Goal: Task Accomplishment & Management: Manage account settings

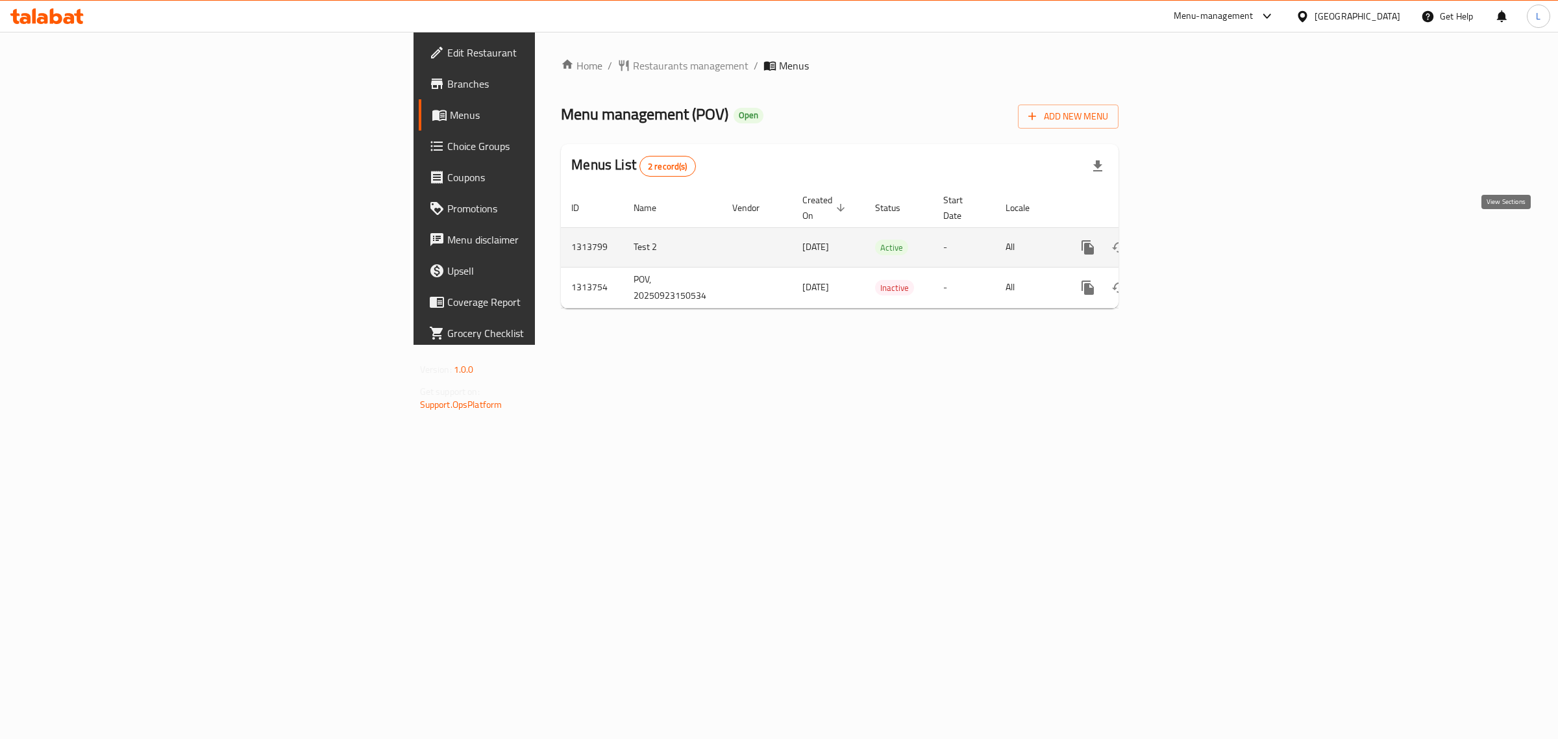
click at [1187, 241] on icon "enhanced table" at bounding box center [1181, 247] width 12 height 12
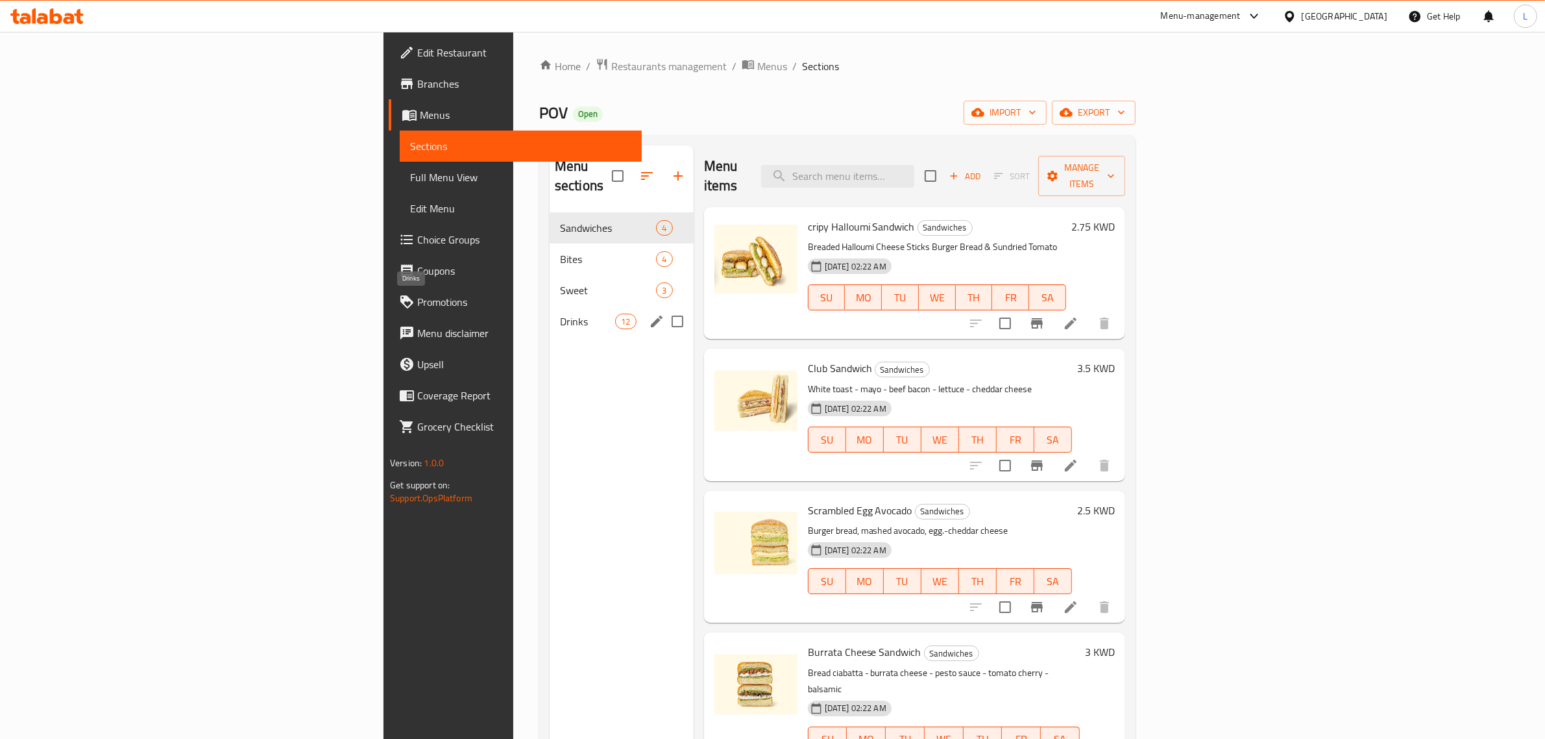
click at [560, 313] on span "Drinks" at bounding box center [587, 321] width 55 height 16
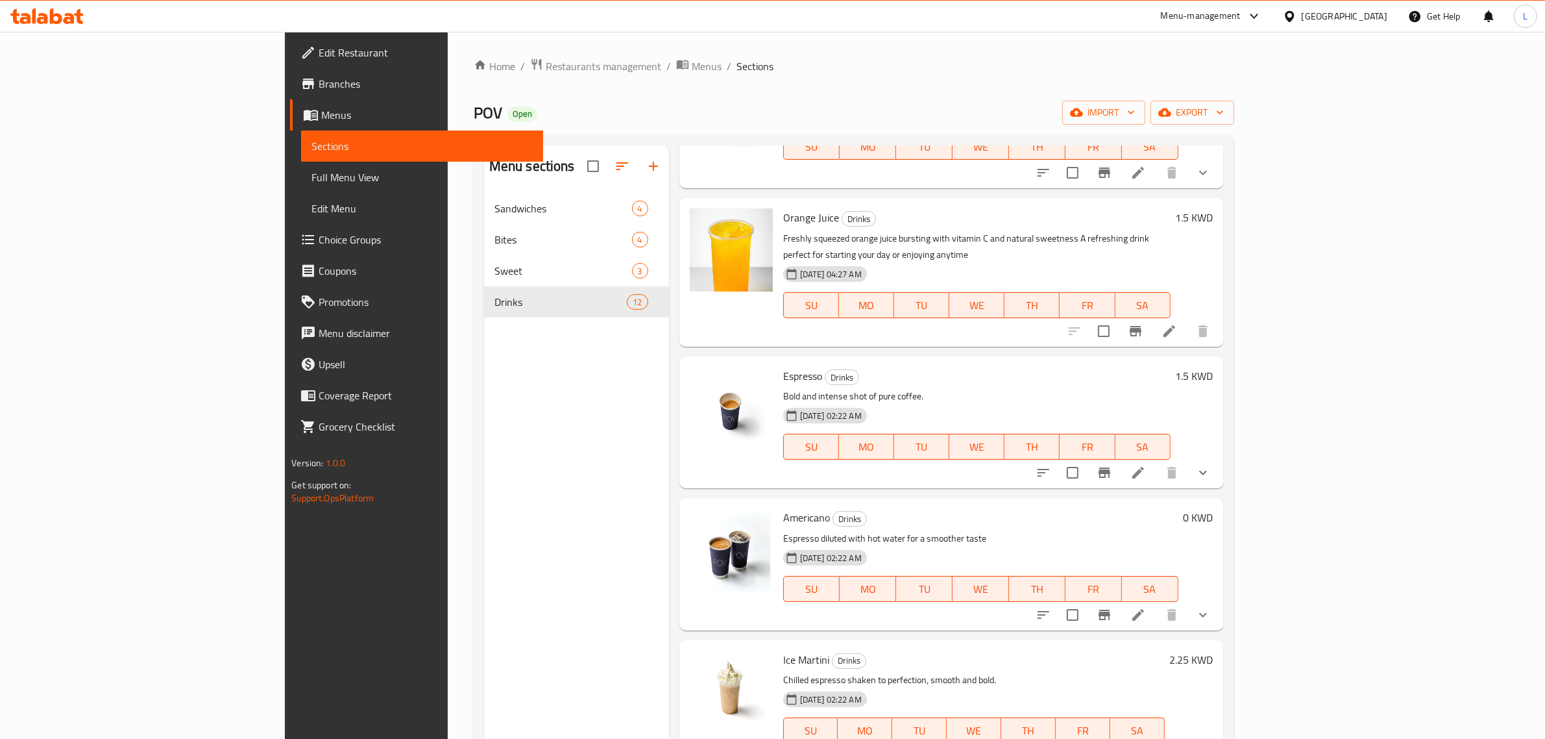
scroll to position [243, 0]
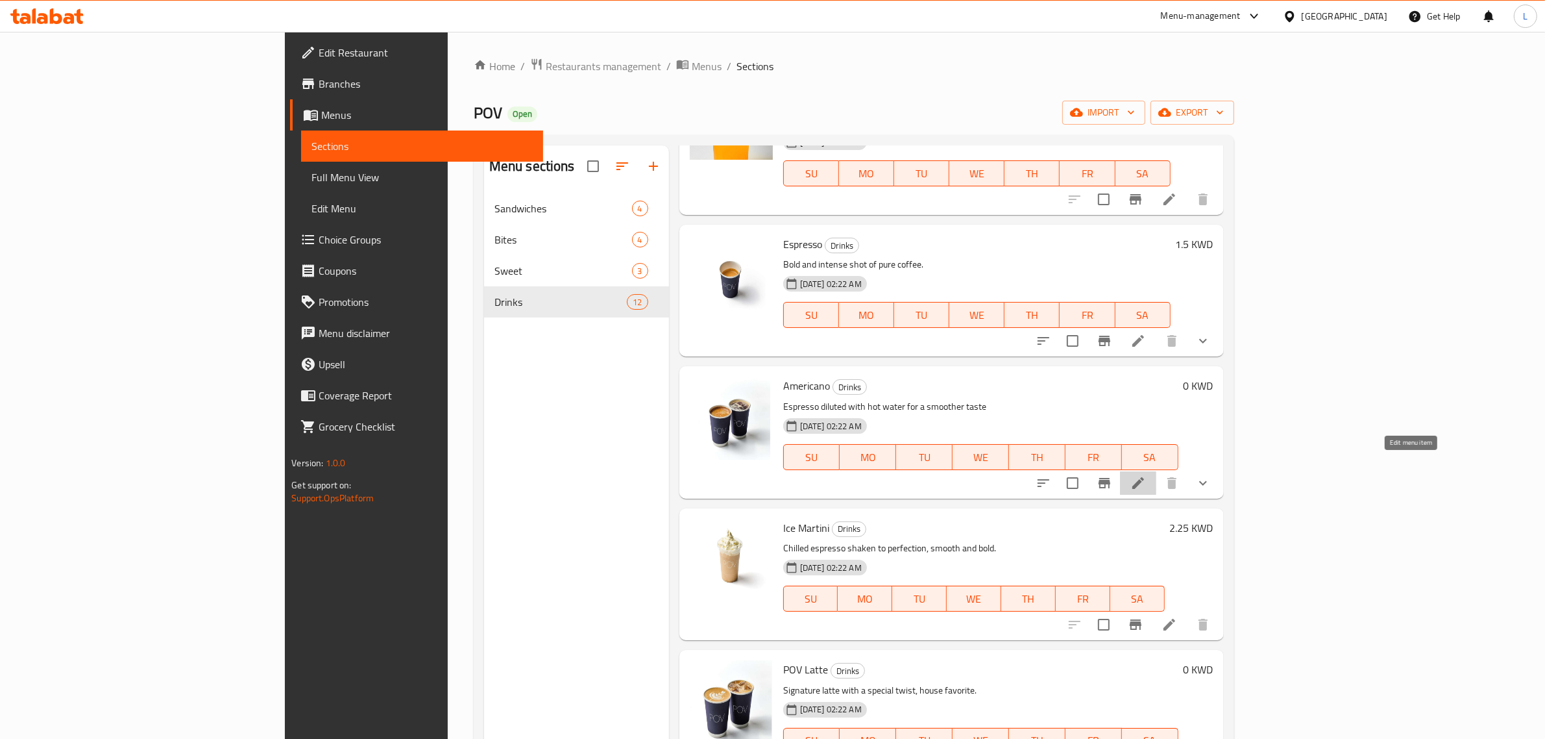
click at [1146, 475] on icon at bounding box center [1139, 483] width 16 height 16
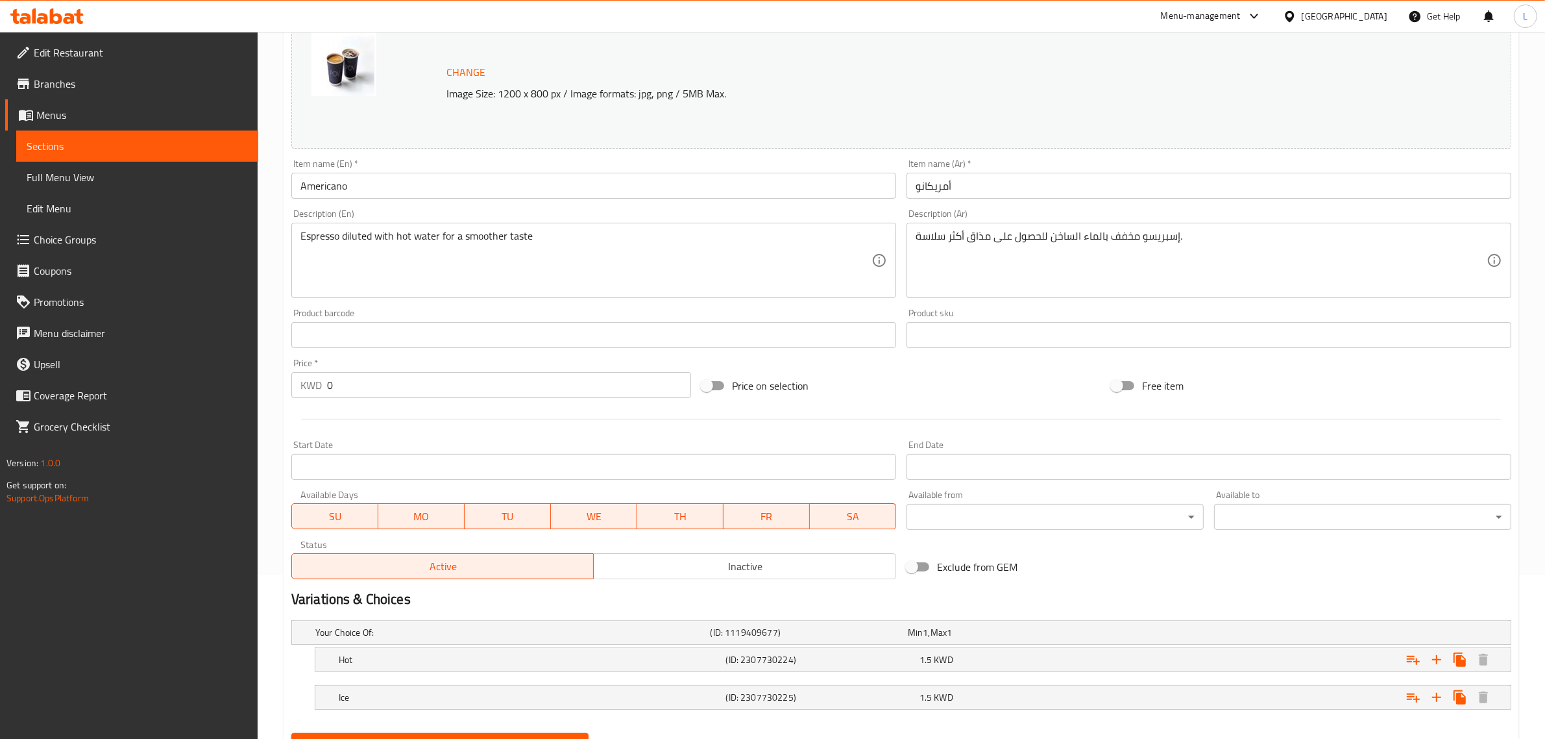
scroll to position [227, 0]
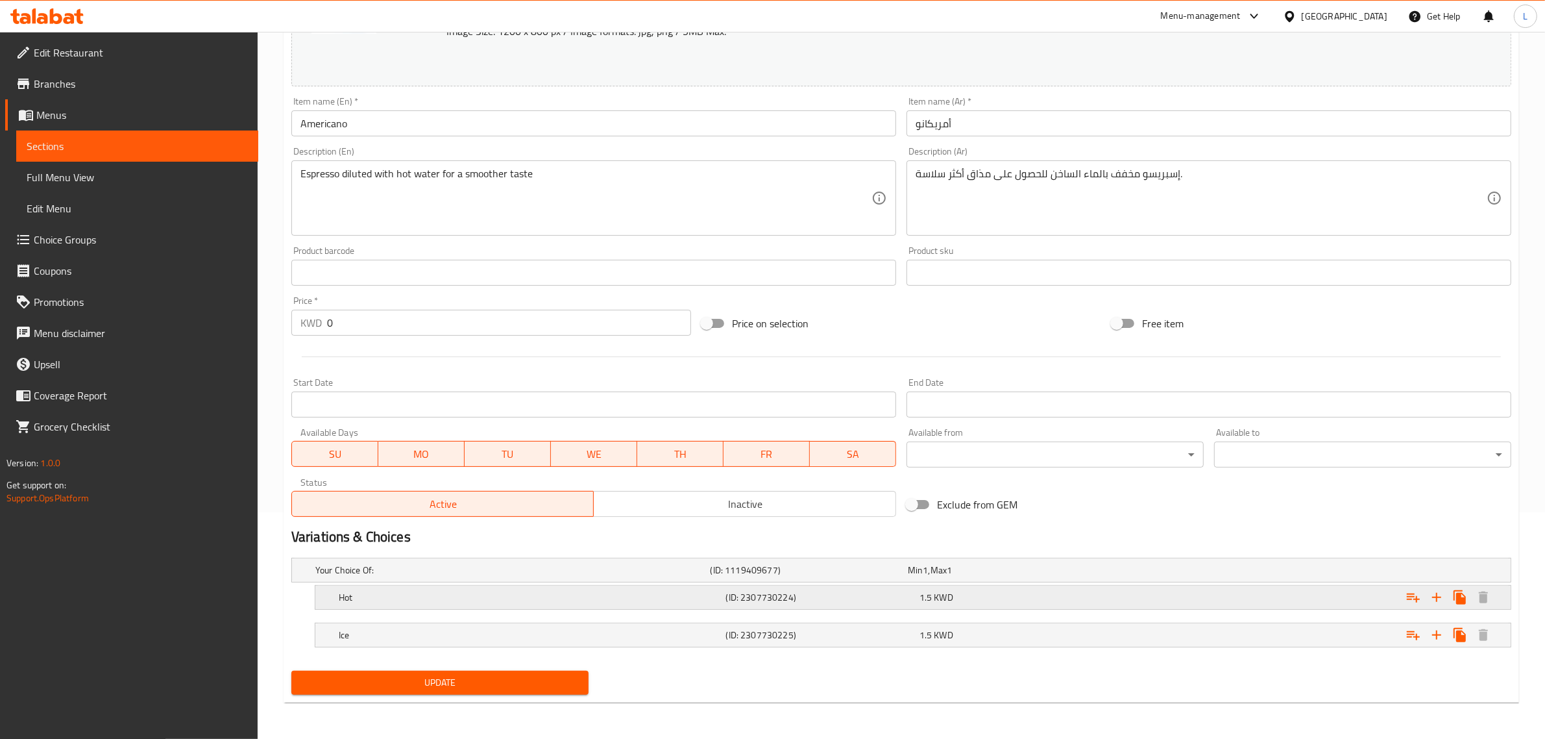
click at [635, 586] on div "Hot (ID: 2307730224) 1.5 KWD" at bounding box center [917, 597] width 1162 height 29
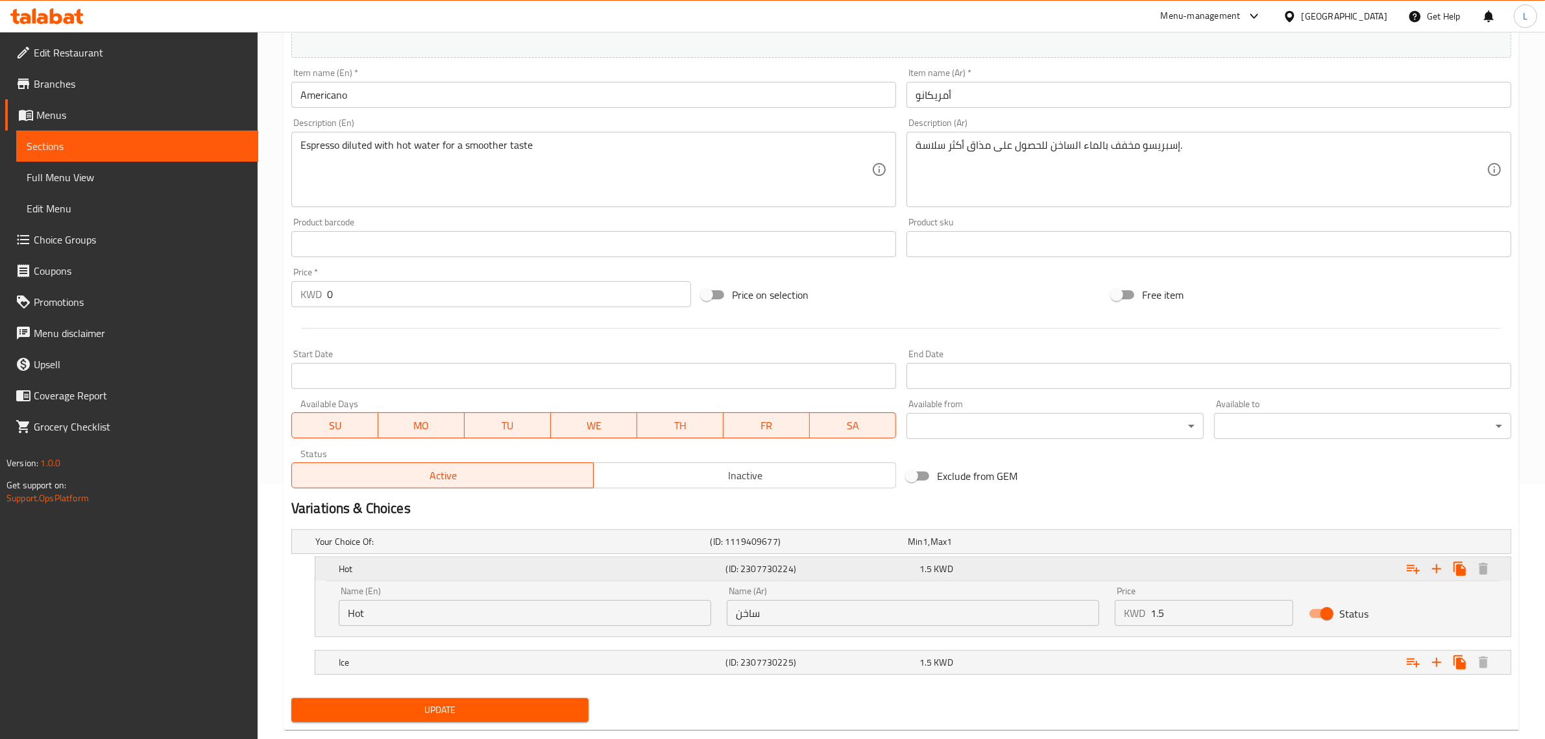
scroll to position [282, 0]
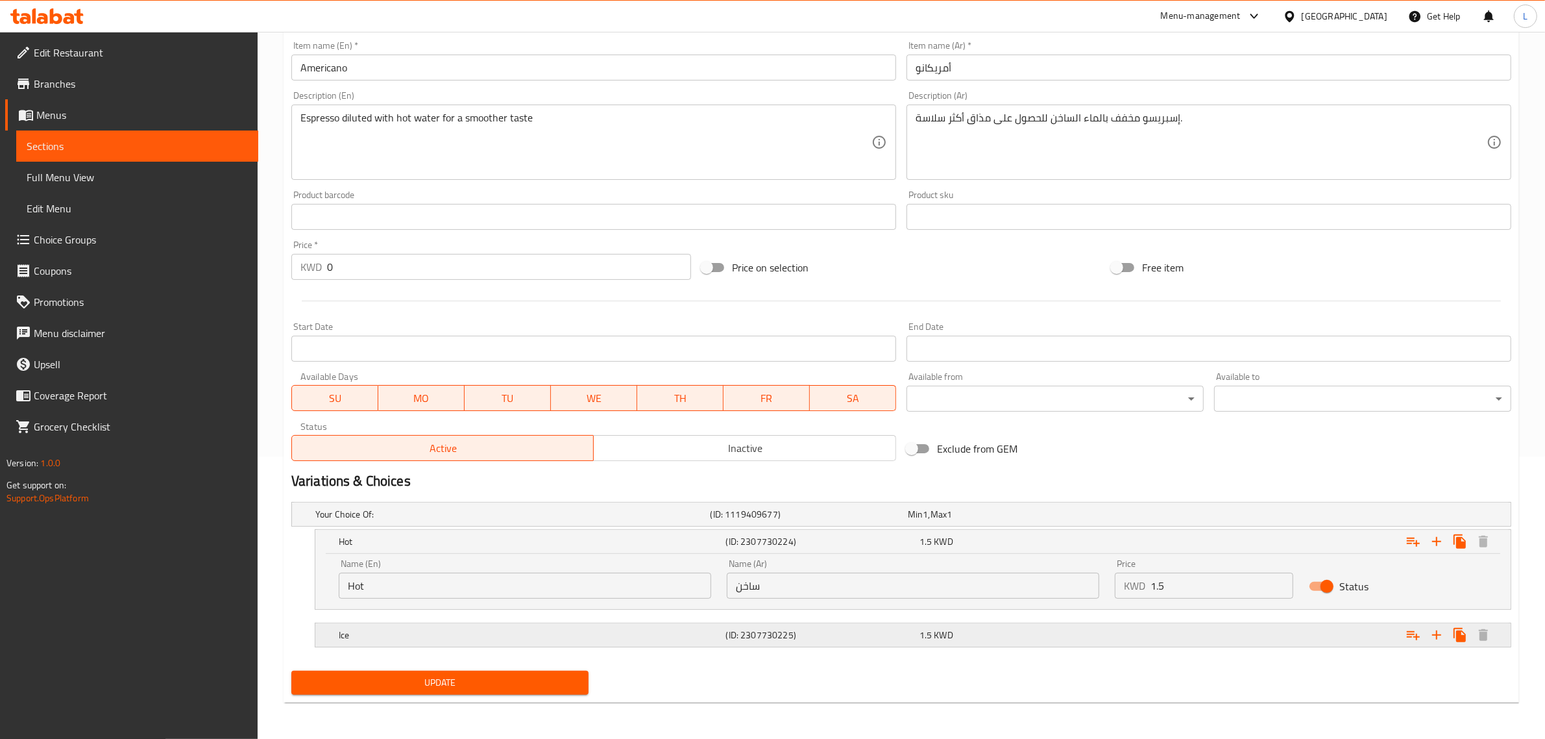
drag, startPoint x: 637, startPoint y: 620, endPoint x: 639, endPoint y: 628, distance: 8.0
click at [637, 624] on div "Ice (ID: 2307730225) 1.5 KWD" at bounding box center [917, 634] width 1162 height 29
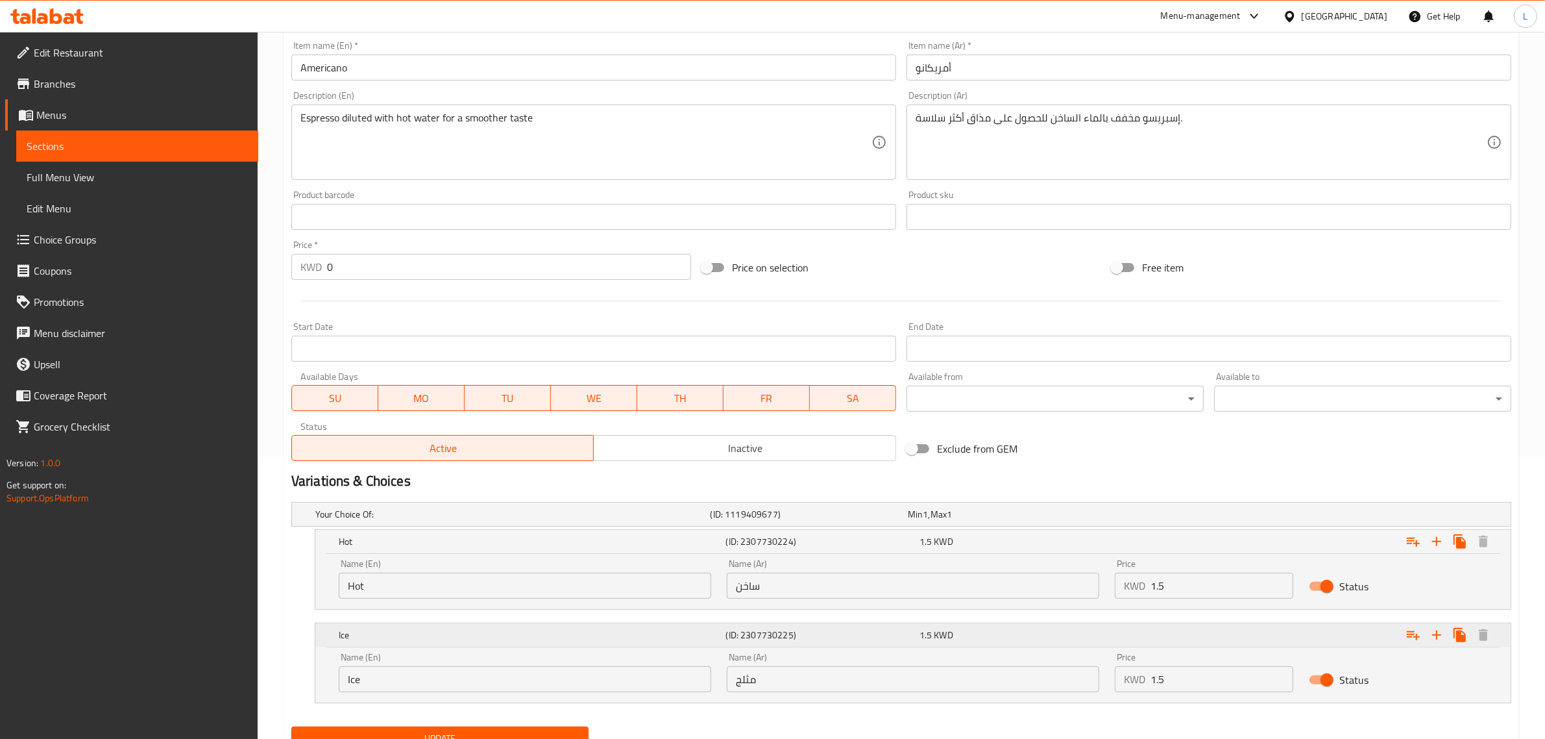
click at [639, 628] on h5 "Ice" at bounding box center [530, 634] width 382 height 13
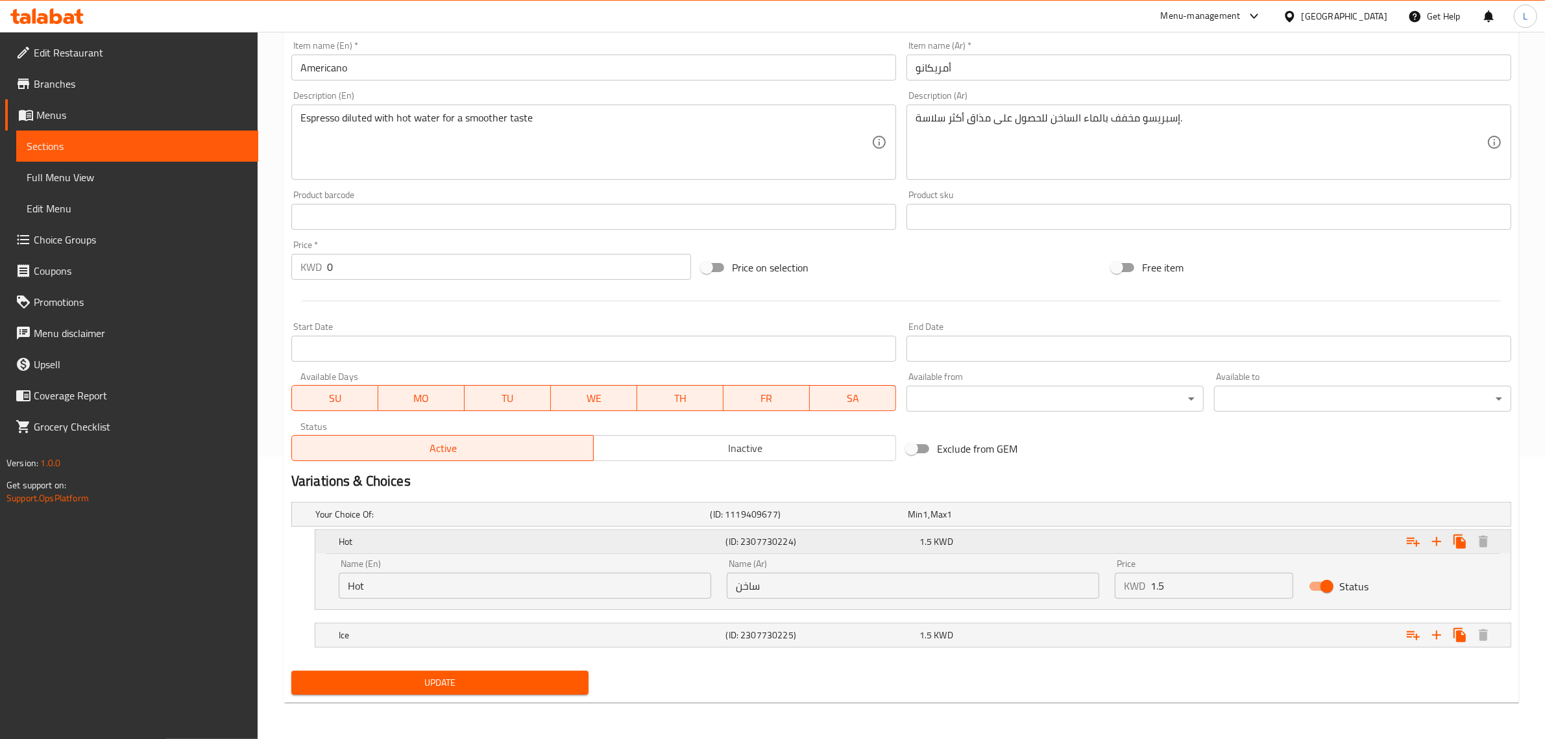
click at [622, 544] on h5 "Hot" at bounding box center [530, 541] width 382 height 13
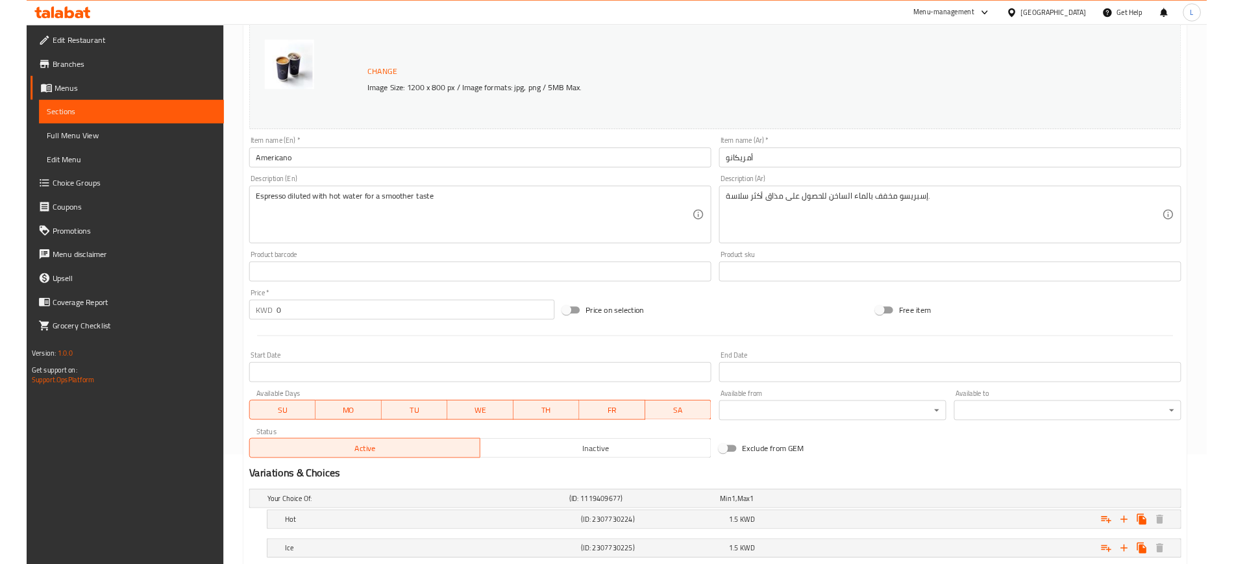
scroll to position [0, 0]
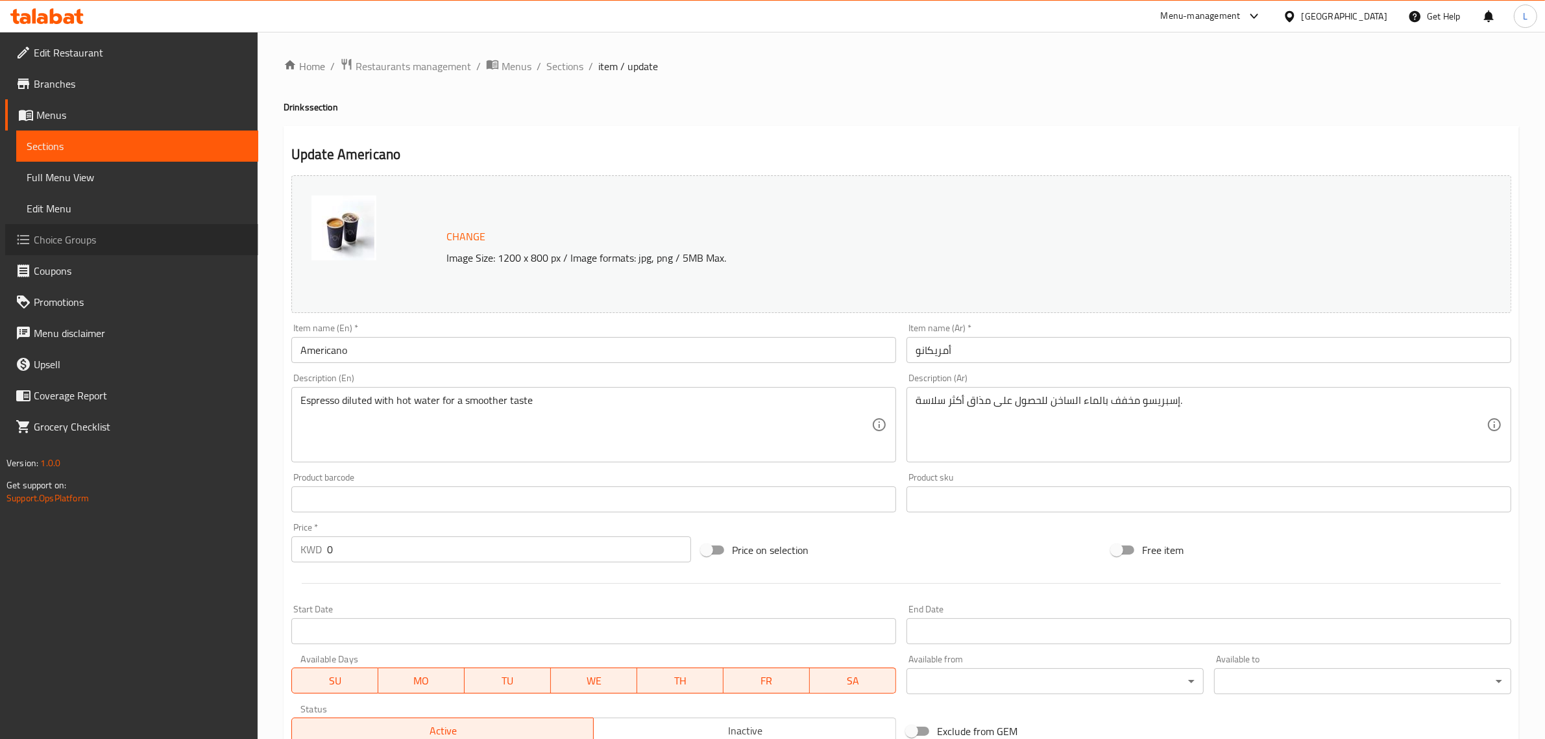
click at [158, 238] on span "Choice Groups" at bounding box center [141, 240] width 214 height 16
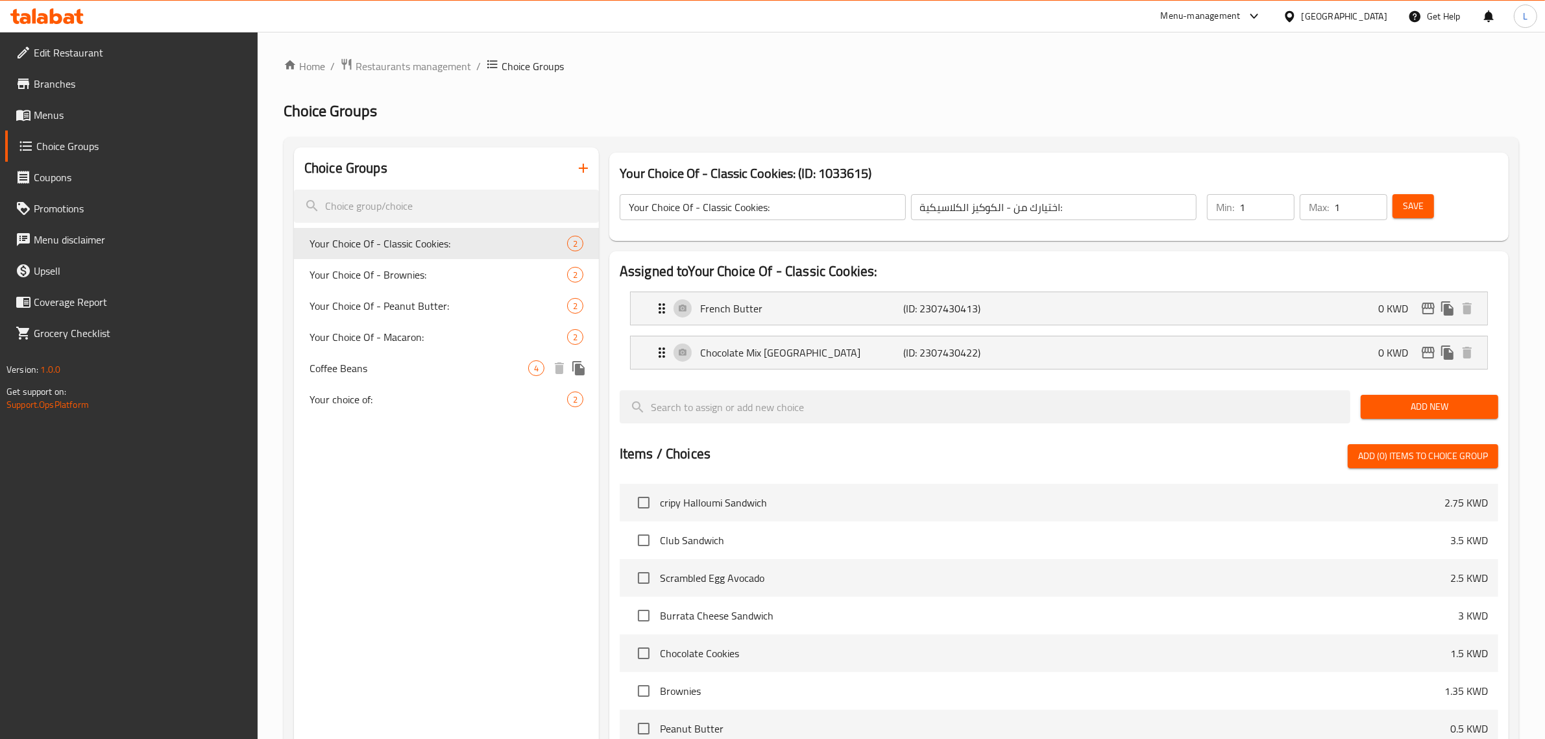
click at [404, 364] on span "Coffee Beans" at bounding box center [419, 368] width 219 height 16
type input "Coffee Beans"
type input "حبوب قهوة"
type input "0"
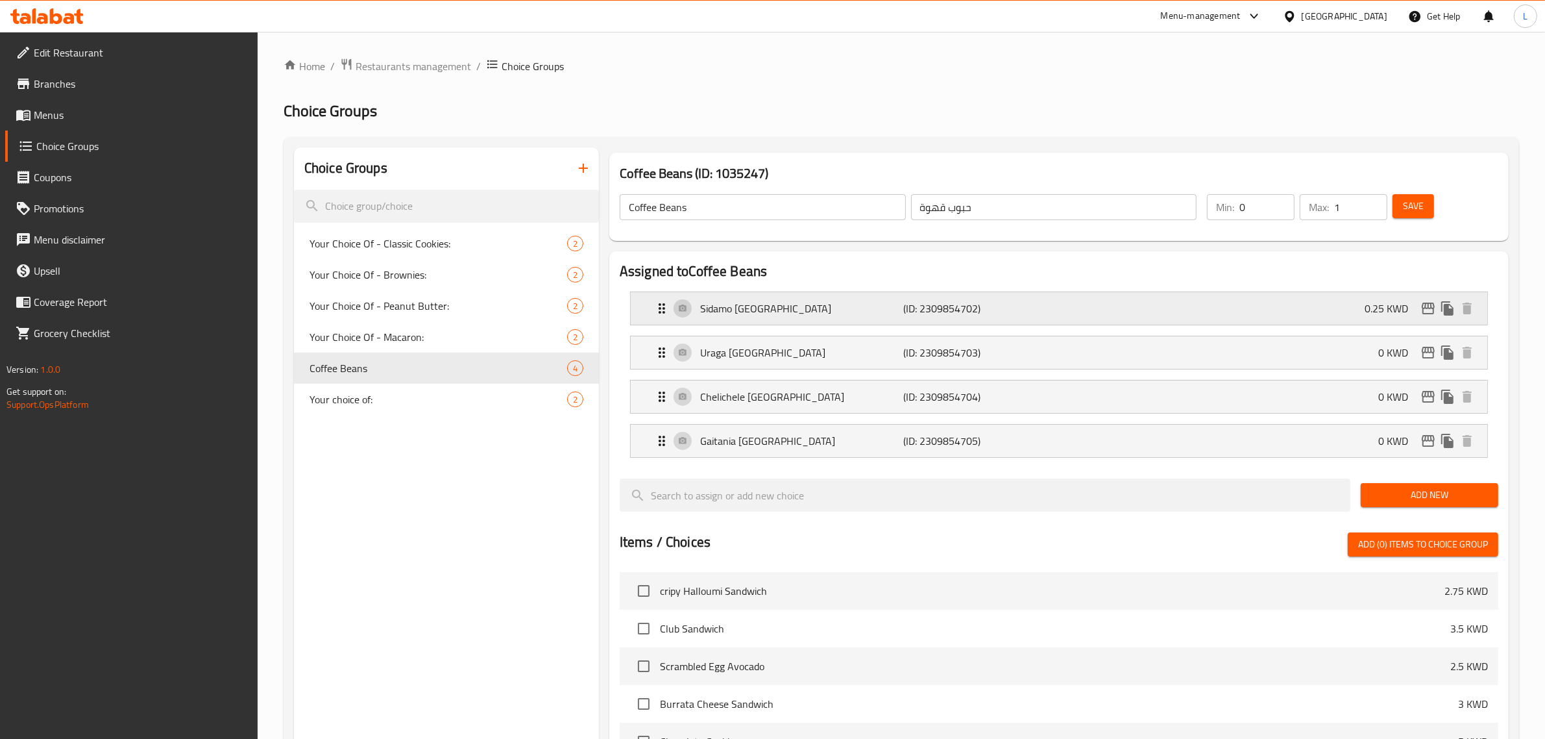
click at [1316, 309] on div "Sidamo [GEOGRAPHIC_DATA] (ID: 2309854702) 0.25 KWD" at bounding box center [1063, 308] width 818 height 32
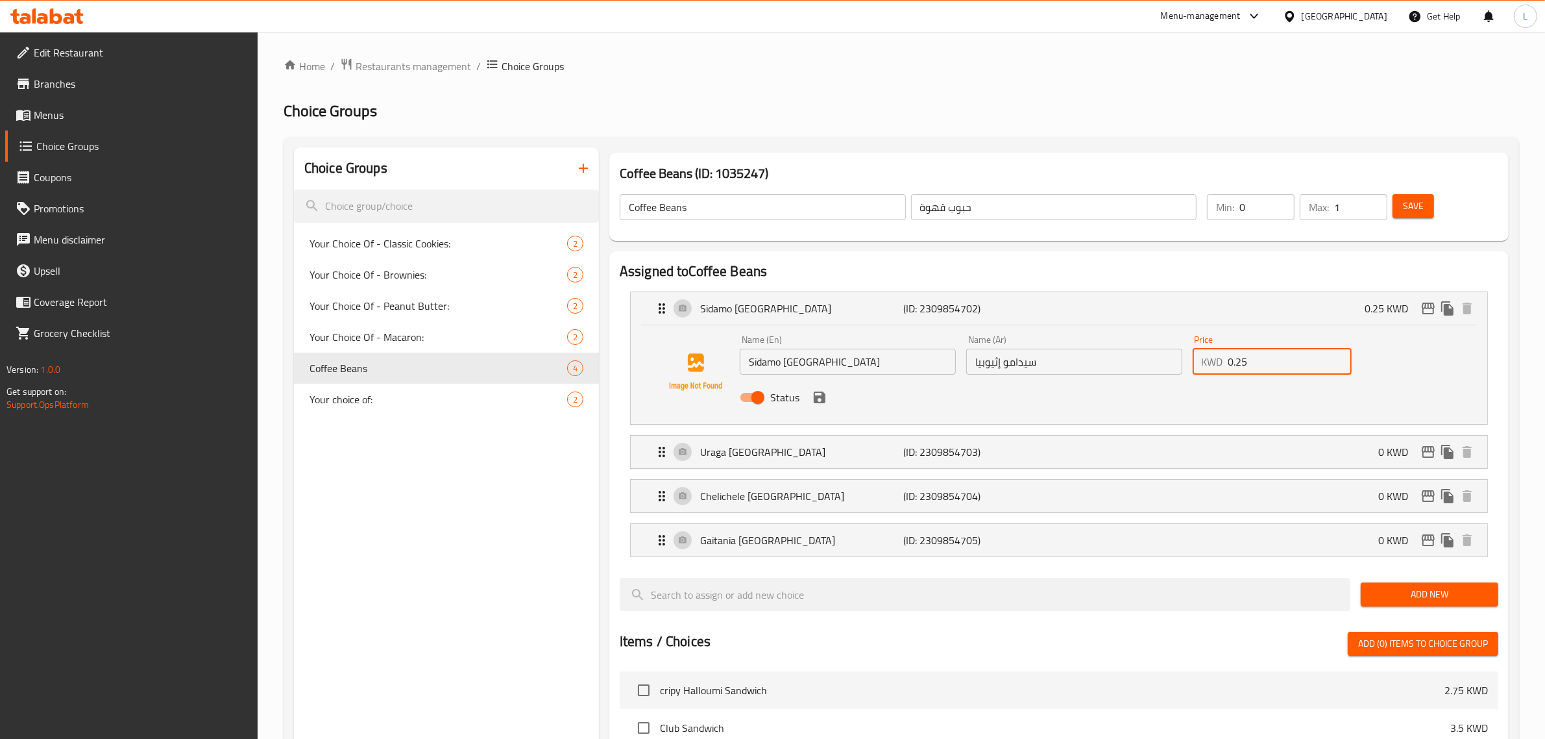
drag, startPoint x: 1251, startPoint y: 360, endPoint x: 1235, endPoint y: 374, distance: 21.2
click at [1235, 374] on input "0.25" at bounding box center [1291, 362] width 124 height 26
click at [822, 399] on icon "save" at bounding box center [820, 397] width 12 height 12
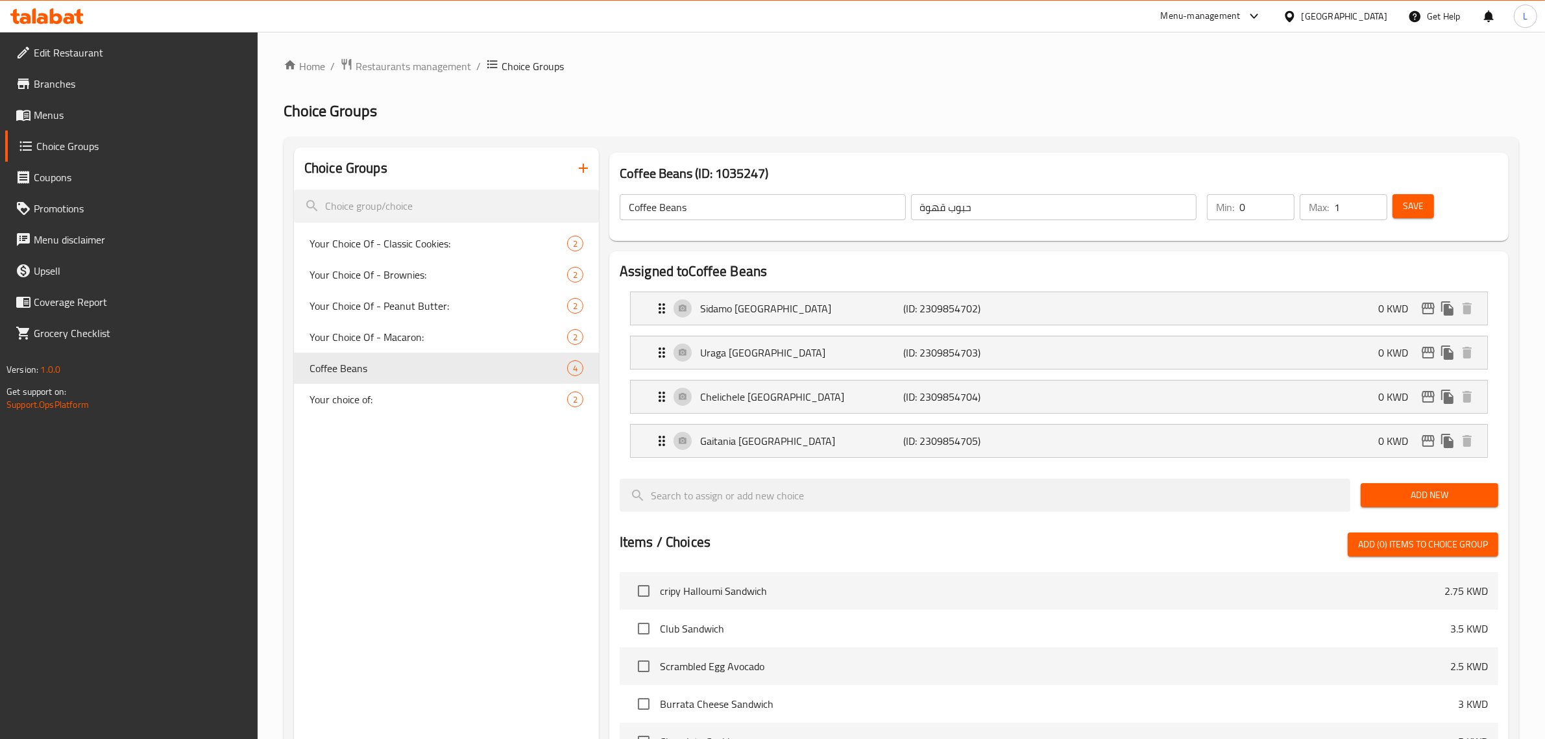
type input "0"
click at [1420, 193] on div "Save" at bounding box center [1437, 206] width 95 height 31
